Goal: Information Seeking & Learning: Find specific fact

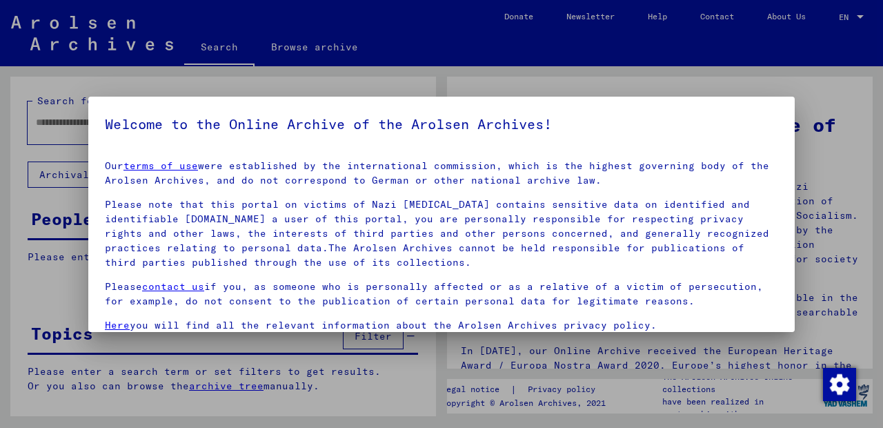
scroll to position [68, 0]
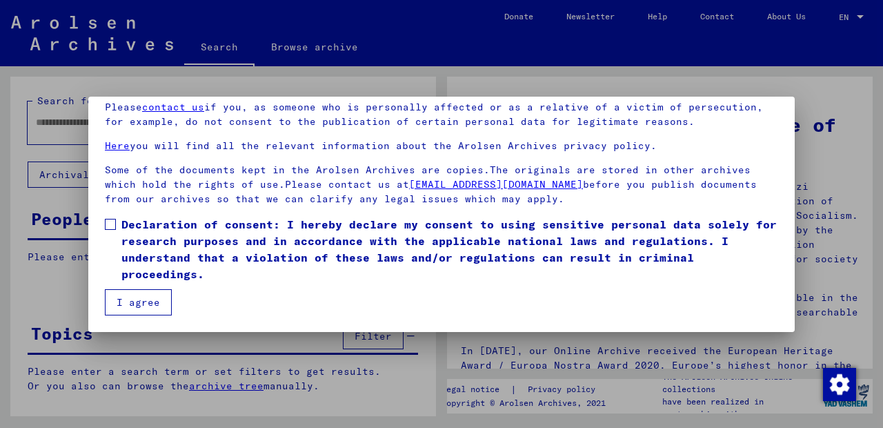
click at [113, 224] on span at bounding box center [110, 224] width 11 height 11
click at [137, 297] on button "I agree" at bounding box center [138, 302] width 67 height 26
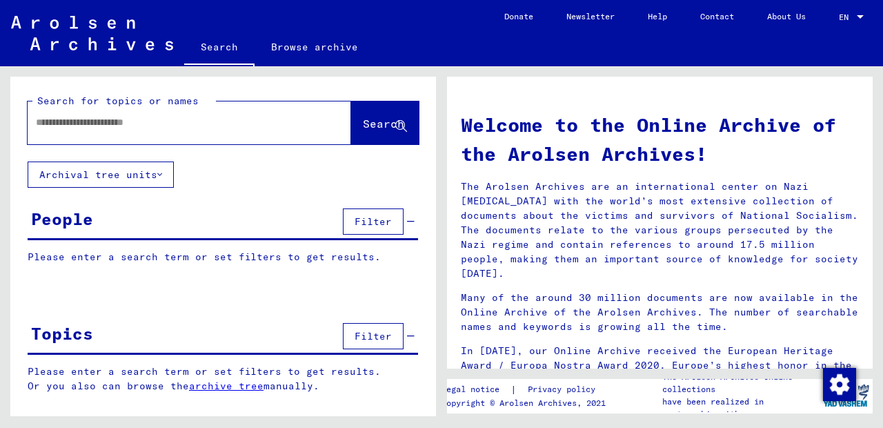
click at [140, 121] on input "text" at bounding box center [173, 122] width 274 height 14
type input "**********"
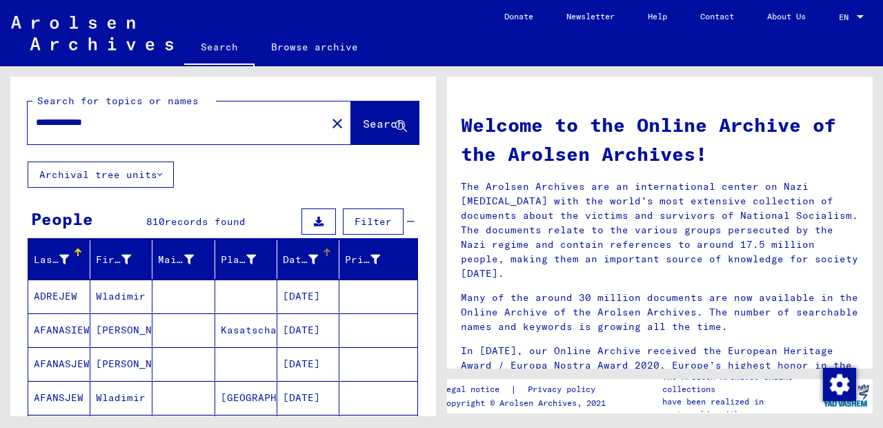
click at [291, 258] on div "Date of Birth" at bounding box center [300, 259] width 35 height 14
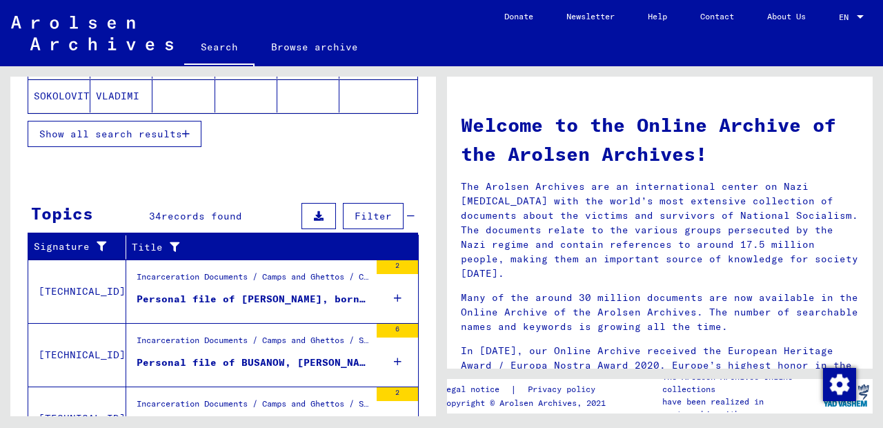
scroll to position [308, 0]
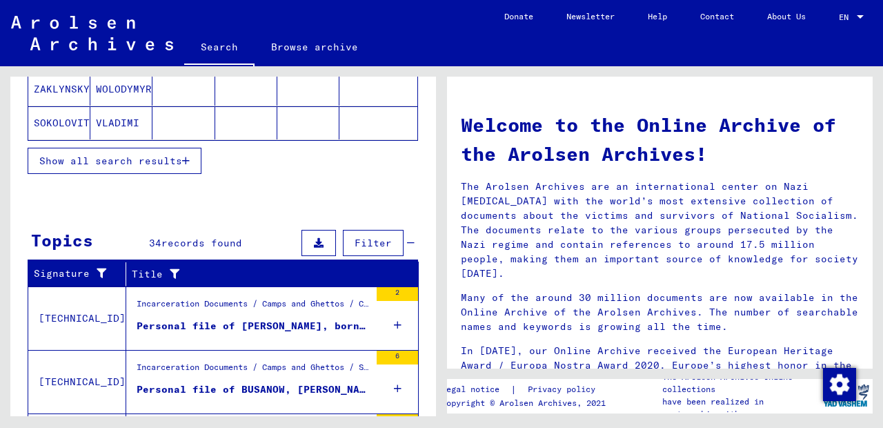
click at [179, 157] on span "Show all search results" at bounding box center [110, 160] width 143 height 12
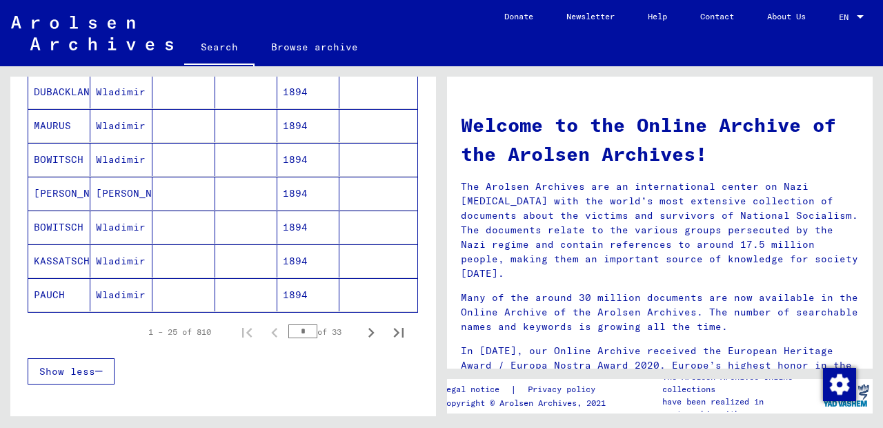
scroll to position [970, 0]
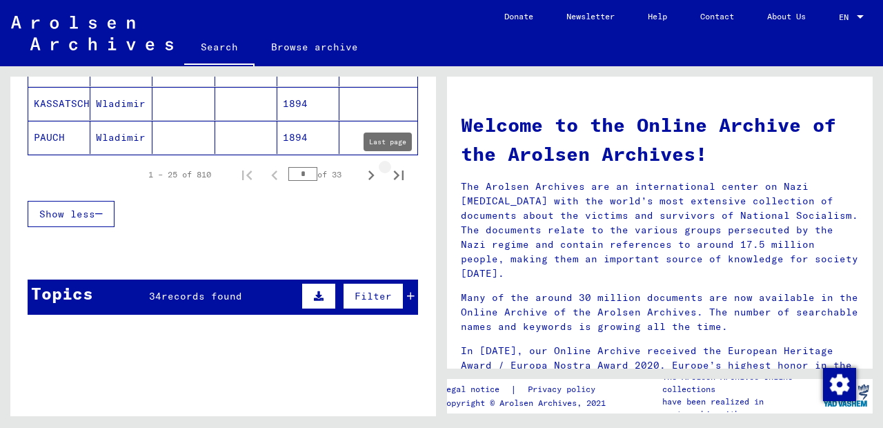
click at [390, 171] on icon "Last page" at bounding box center [398, 175] width 19 height 19
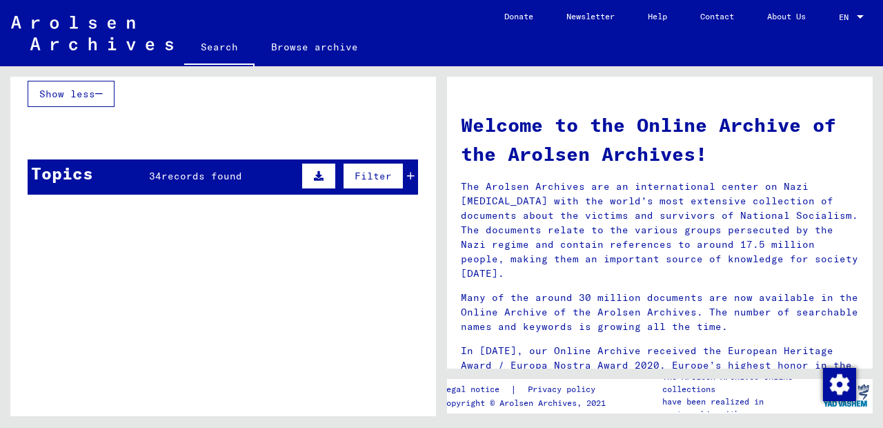
scroll to position [403, 0]
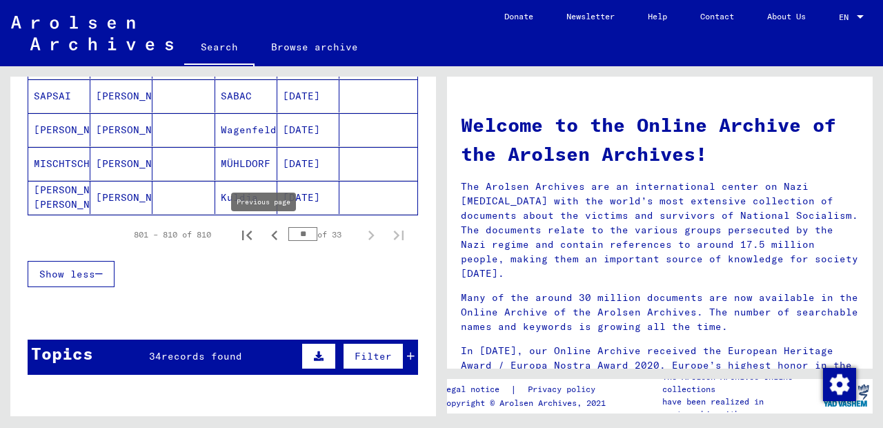
click at [265, 232] on icon "Previous page" at bounding box center [274, 235] width 19 height 19
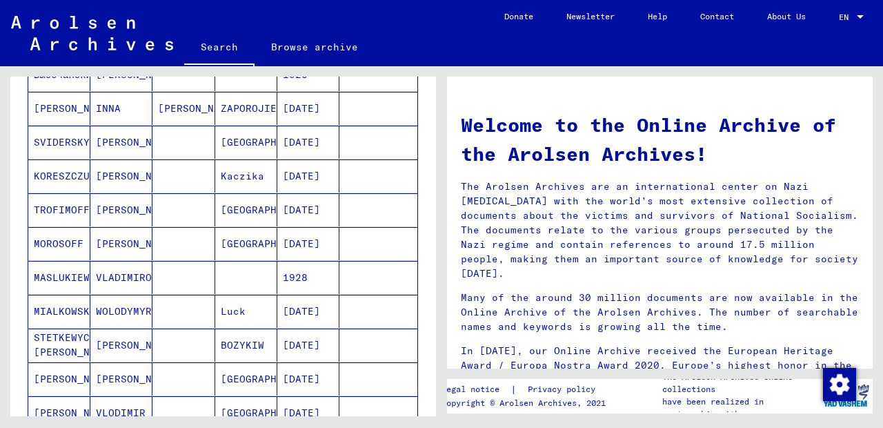
scroll to position [808, 0]
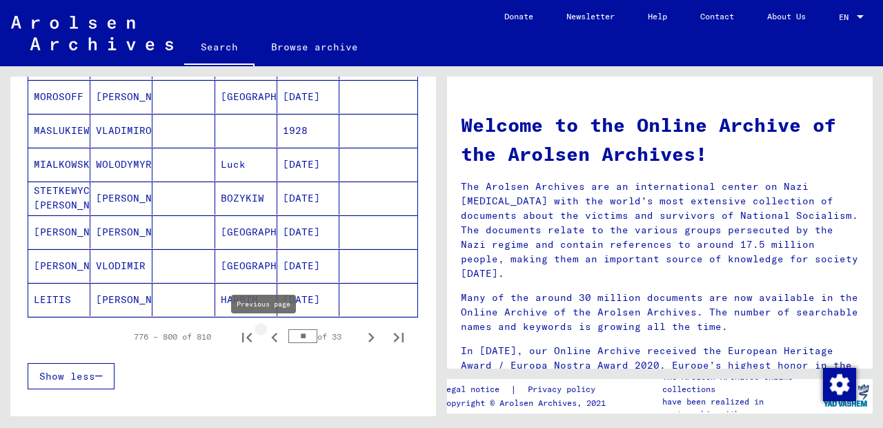
click at [271, 336] on icon "Previous page" at bounding box center [274, 337] width 6 height 10
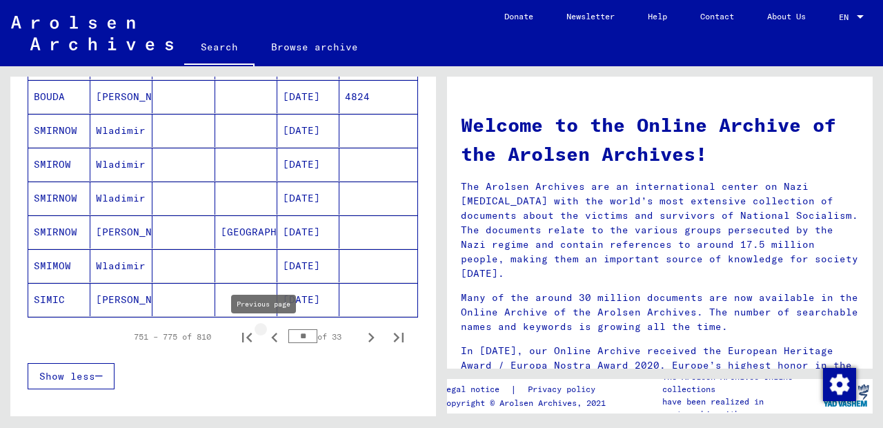
click at [271, 336] on icon "Previous page" at bounding box center [274, 337] width 6 height 10
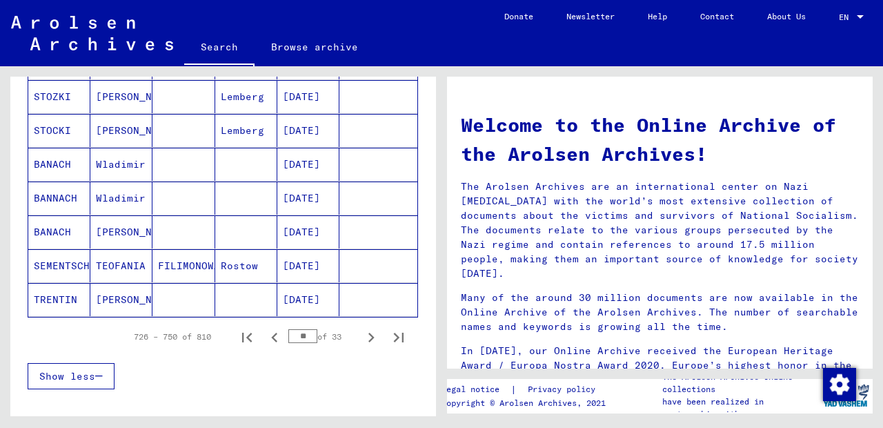
click at [271, 336] on icon "Previous page" at bounding box center [274, 337] width 6 height 10
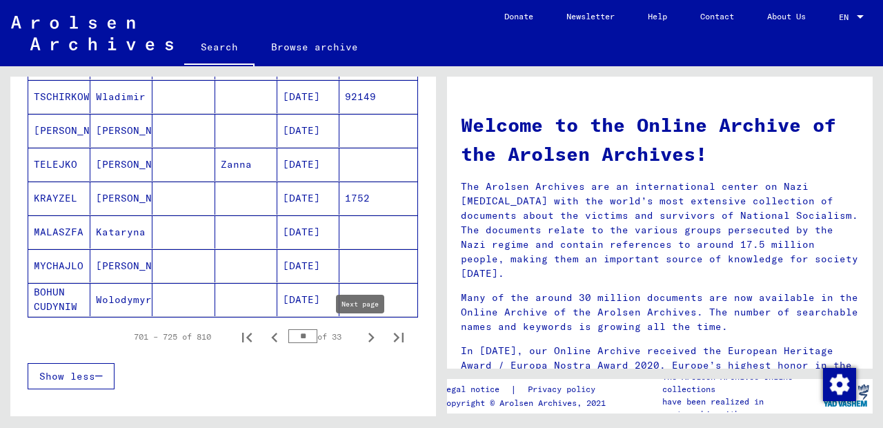
click at [368, 334] on icon "Next page" at bounding box center [371, 337] width 6 height 10
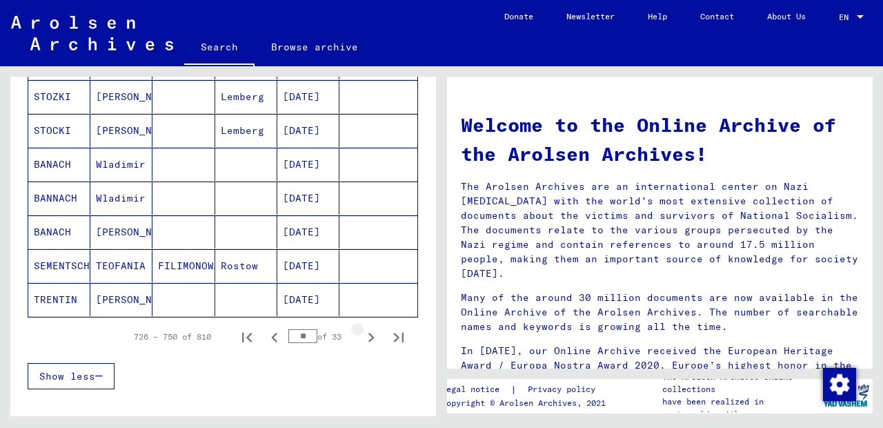
click at [368, 334] on icon "Next page" at bounding box center [371, 337] width 6 height 10
type input "**"
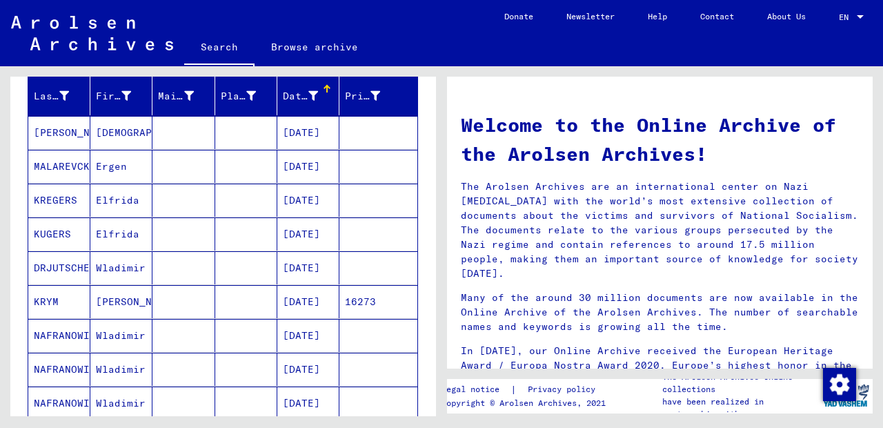
scroll to position [0, 0]
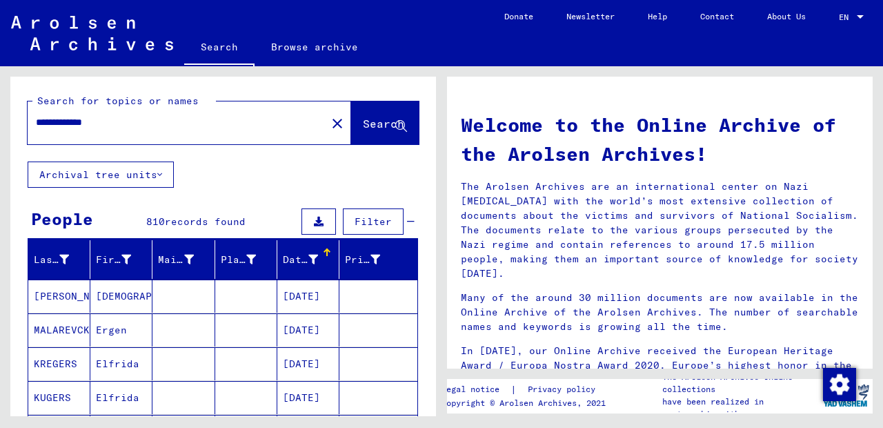
drag, startPoint x: 91, startPoint y: 118, endPoint x: 134, endPoint y: 121, distance: 42.9
click at [134, 121] on input "**********" at bounding box center [173, 122] width 274 height 14
type input "**********"
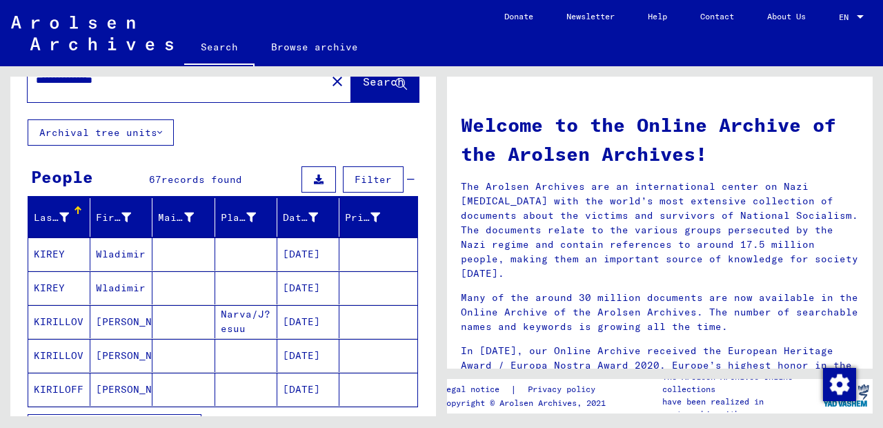
scroll to position [76, 0]
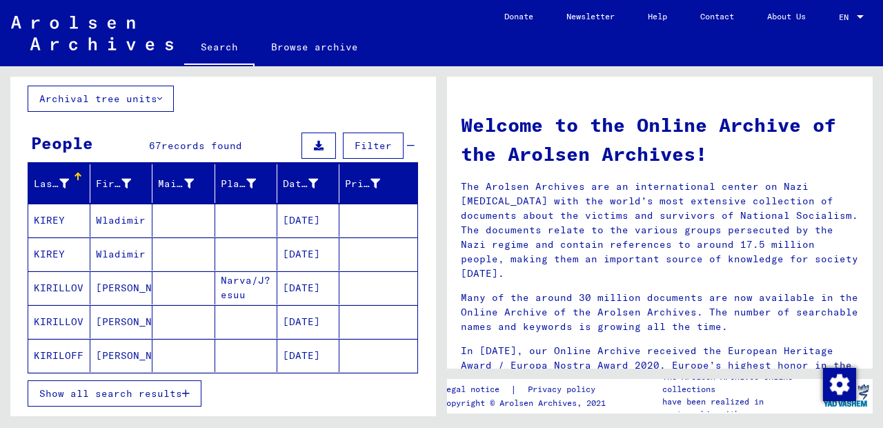
click at [182, 389] on span "Show all search results" at bounding box center [110, 393] width 143 height 12
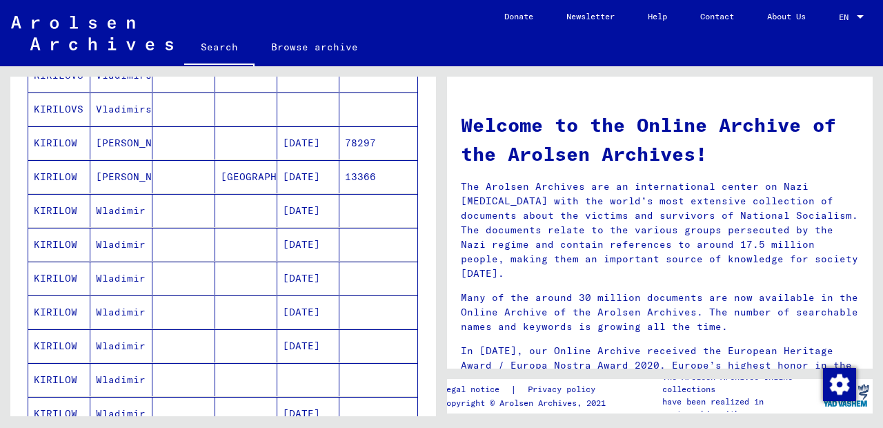
scroll to position [750, 0]
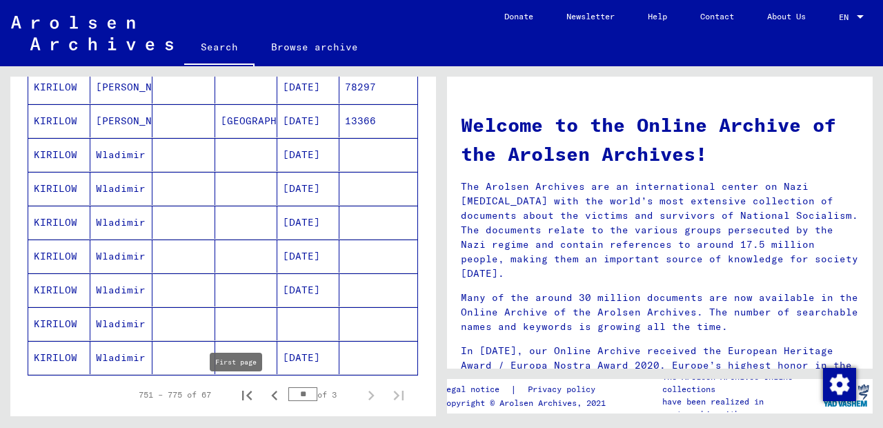
click at [237, 390] on icon "First page" at bounding box center [246, 395] width 19 height 19
click at [361, 390] on icon "Next page" at bounding box center [370, 395] width 19 height 19
type input "*"
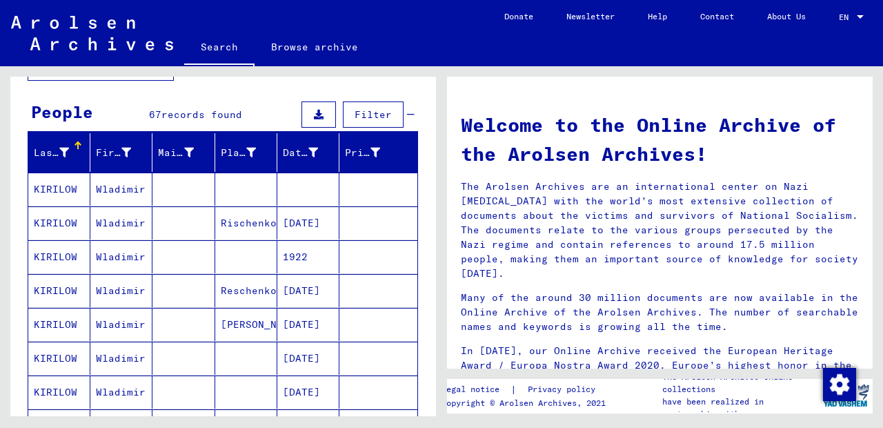
scroll to position [0, 0]
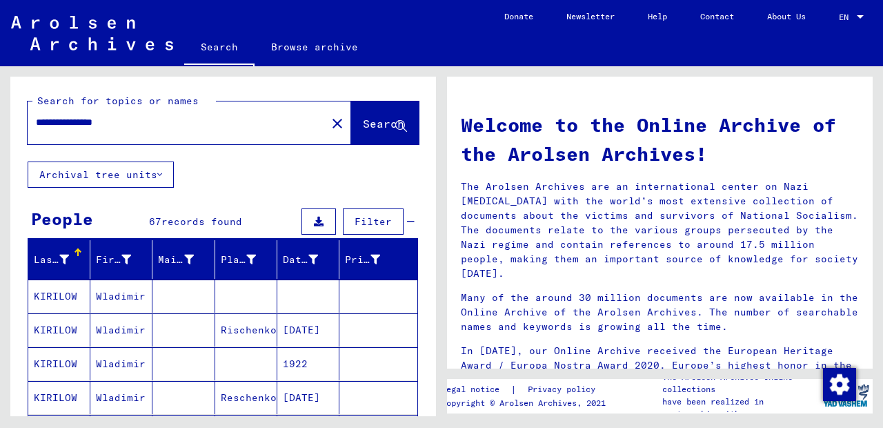
click at [89, 121] on input "**********" at bounding box center [173, 122] width 274 height 14
click at [158, 122] on input "*******" at bounding box center [173, 122] width 274 height 14
type input "**********"
click at [351, 125] on button "Search" at bounding box center [385, 122] width 68 height 43
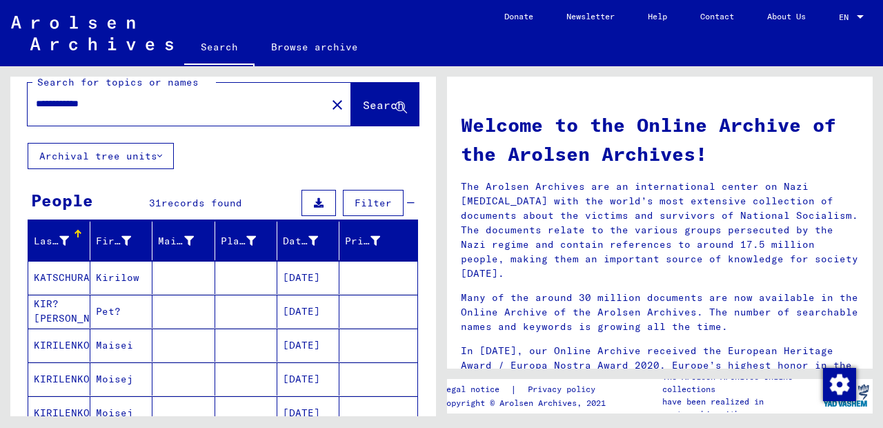
scroll to position [62, 0]
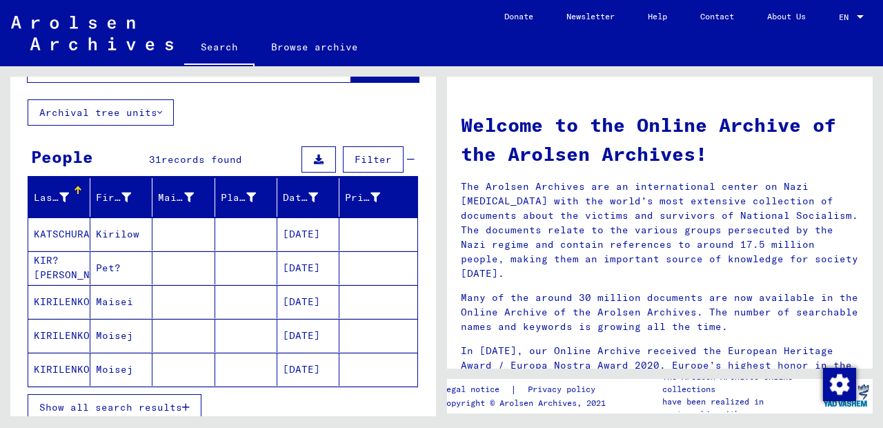
click at [179, 401] on span "Show all search results" at bounding box center [110, 407] width 143 height 12
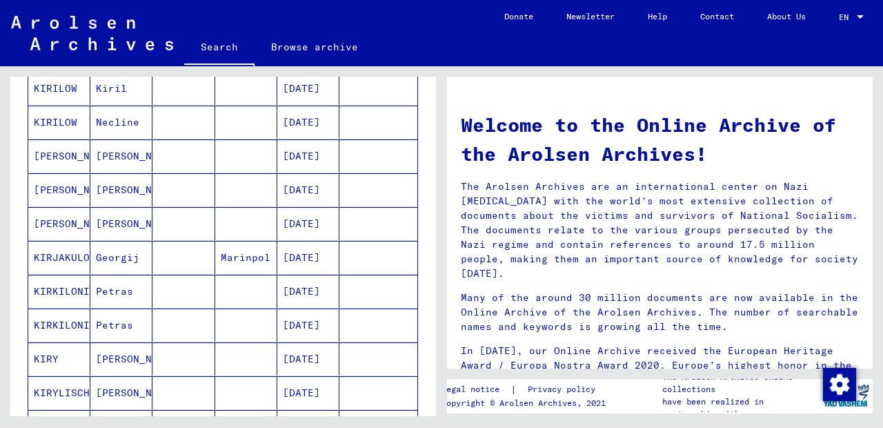
scroll to position [775, 0]
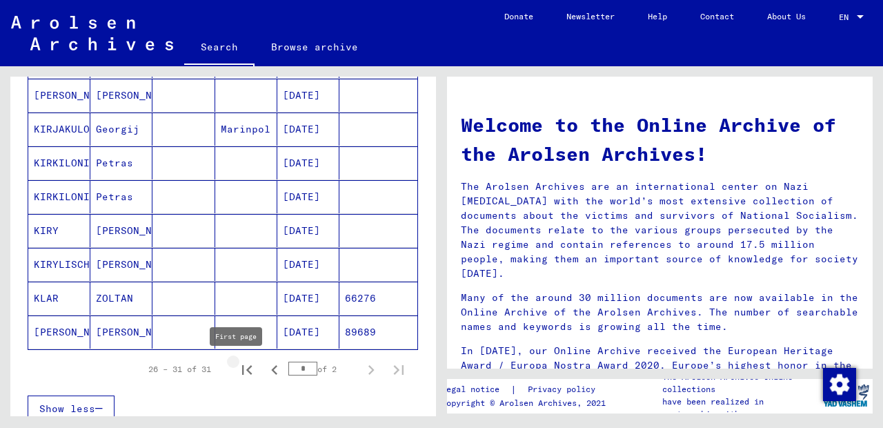
click at [237, 364] on icon "First page" at bounding box center [246, 369] width 19 height 19
click at [361, 366] on icon "Next page" at bounding box center [370, 369] width 19 height 19
type input "*"
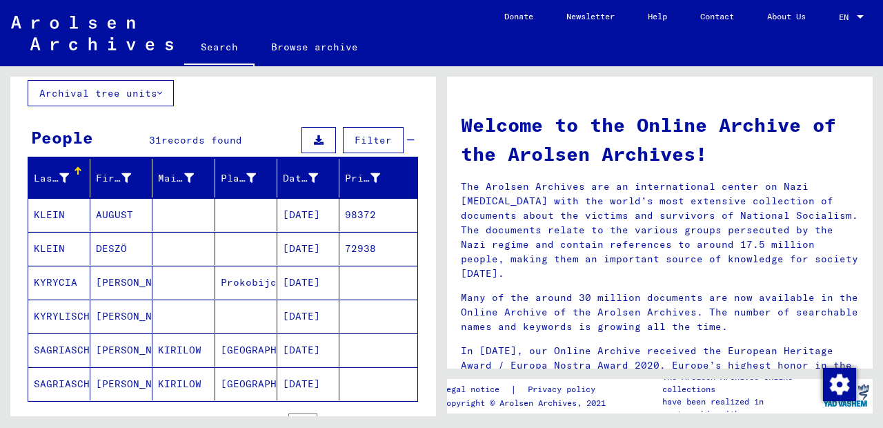
scroll to position [0, 0]
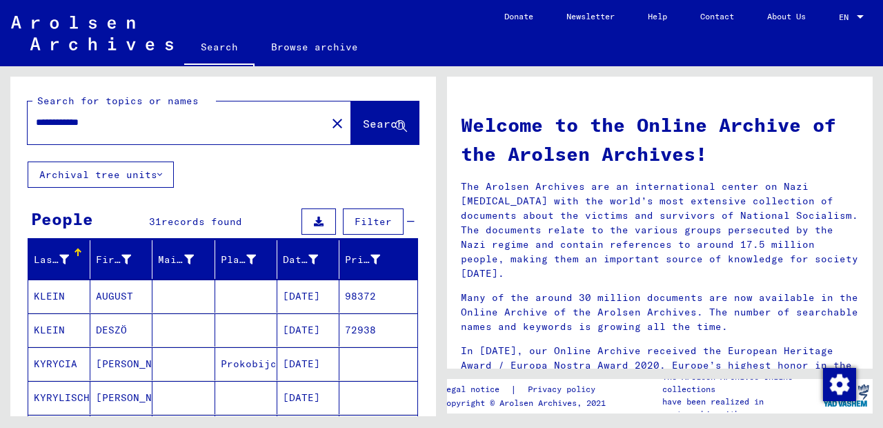
click at [63, 121] on input "**********" at bounding box center [173, 122] width 274 height 14
type input "**********"
click at [363, 122] on span "Search" at bounding box center [383, 124] width 41 height 14
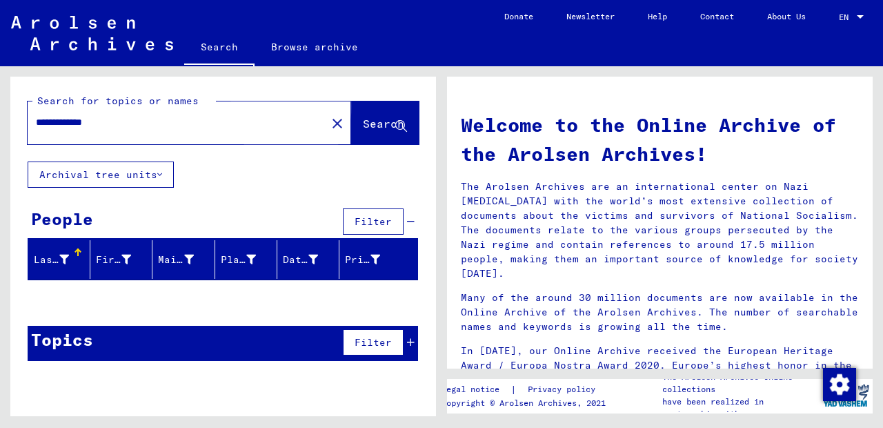
click at [363, 122] on span "Search" at bounding box center [383, 124] width 41 height 14
click at [377, 129] on span "Search" at bounding box center [383, 124] width 41 height 14
